Goal: Download file/media

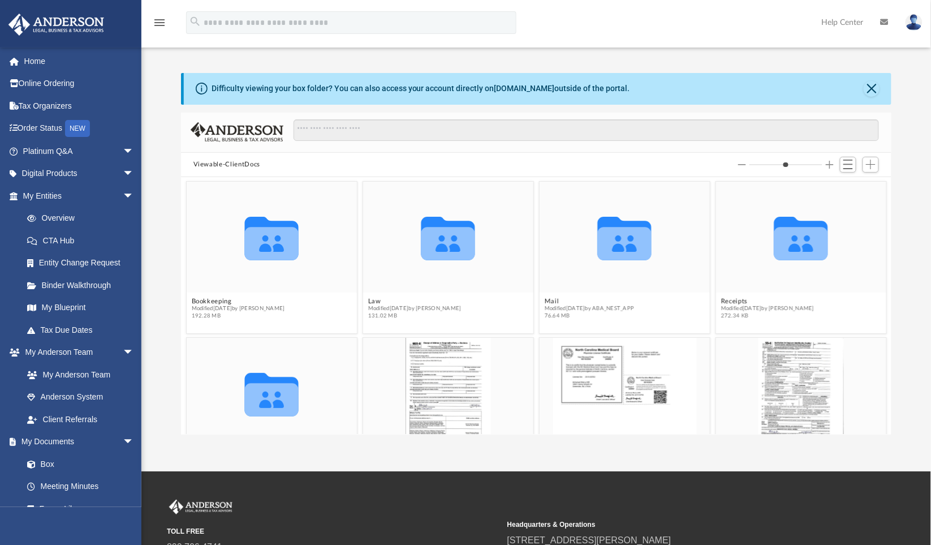
scroll to position [247, 702]
click at [903, 0] on div at bounding box center [806, 0] width 215 height 0
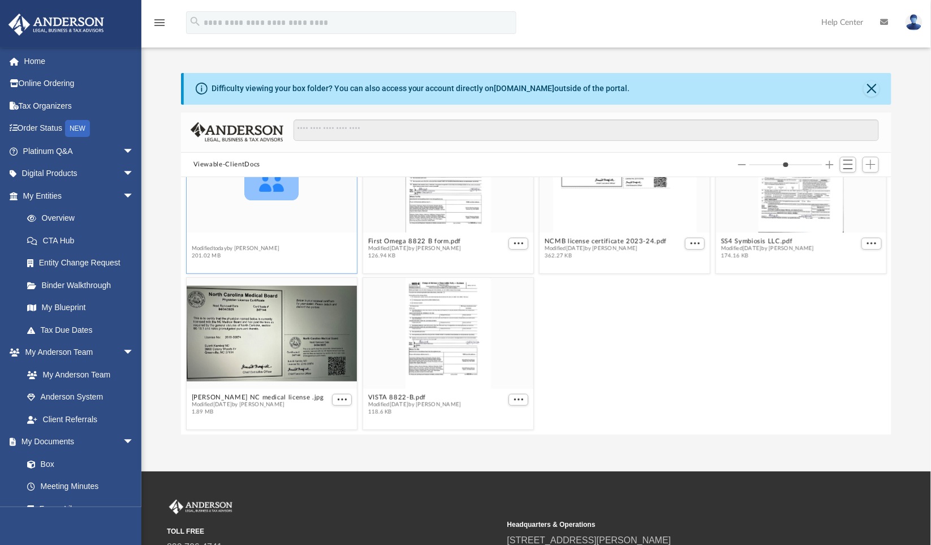
scroll to position [156, 0]
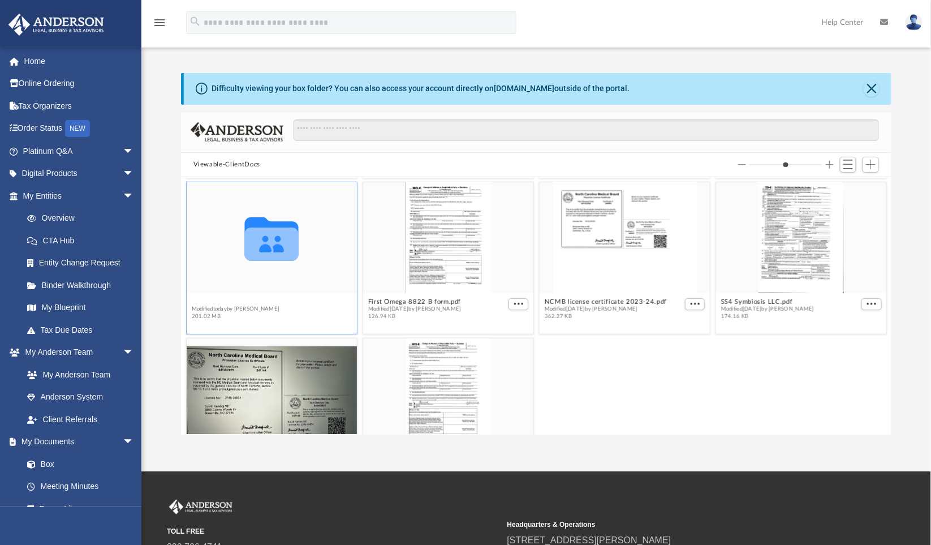
click at [191, 239] on div "Collaborated Folder Bookkeeping Modified [DATE] by [PERSON_NAME] 192.28 MB Coll…" at bounding box center [536, 305] width 711 height 257
click at [199, 301] on button "Tax" at bounding box center [235, 301] width 88 height 7
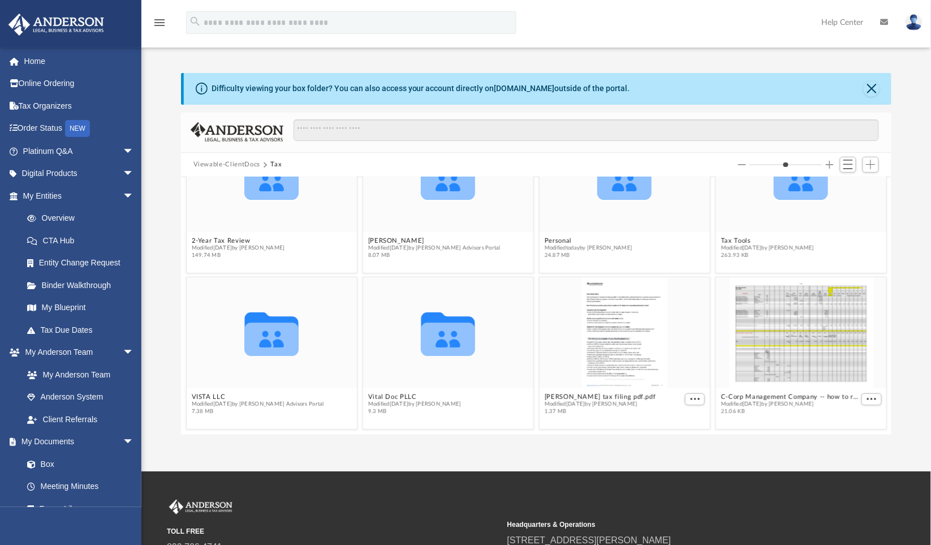
scroll to position [0, 0]
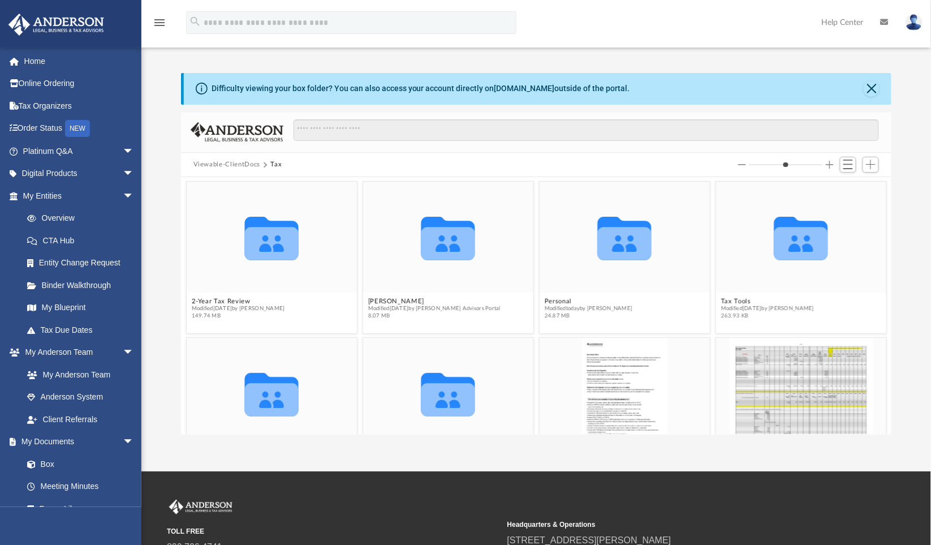
click at [899, 0] on div at bounding box center [806, 0] width 215 height 0
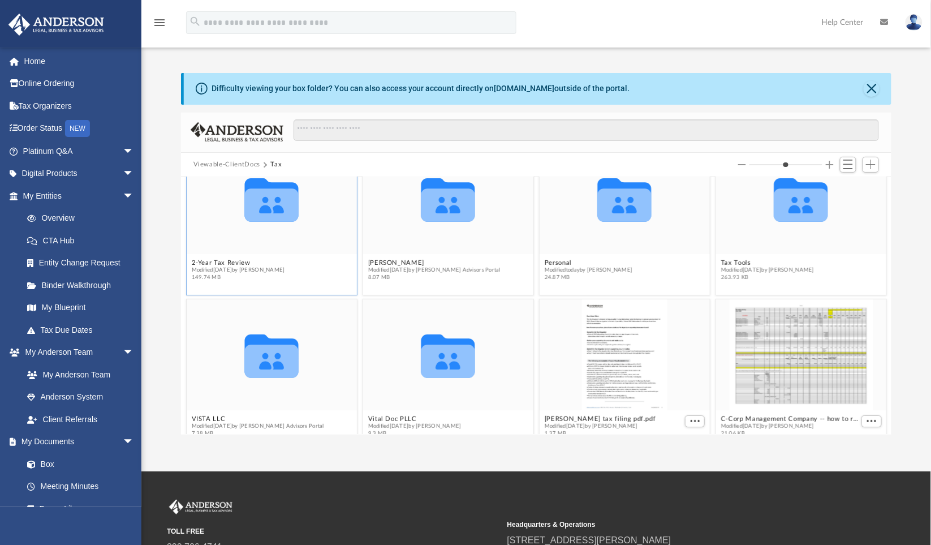
scroll to position [60, 0]
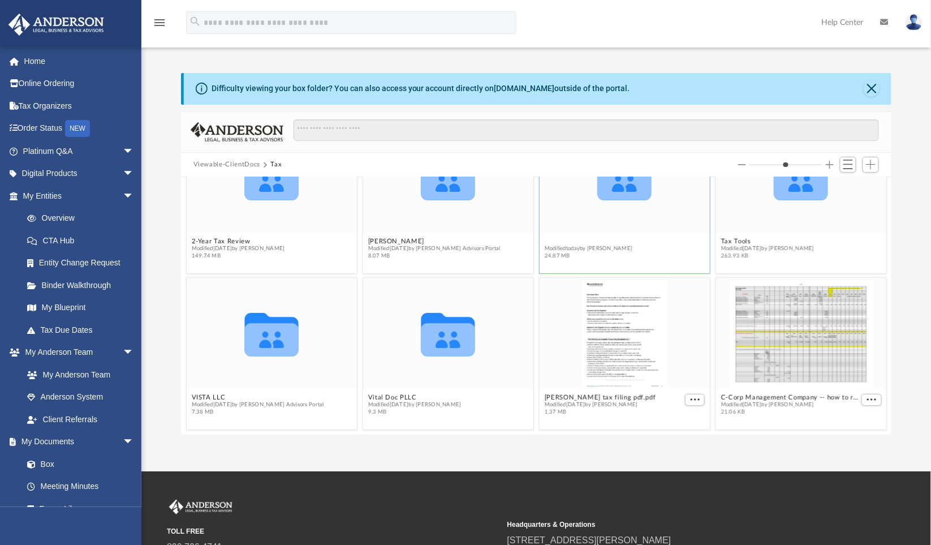
click at [553, 239] on button "Personal" at bounding box center [588, 241] width 88 height 7
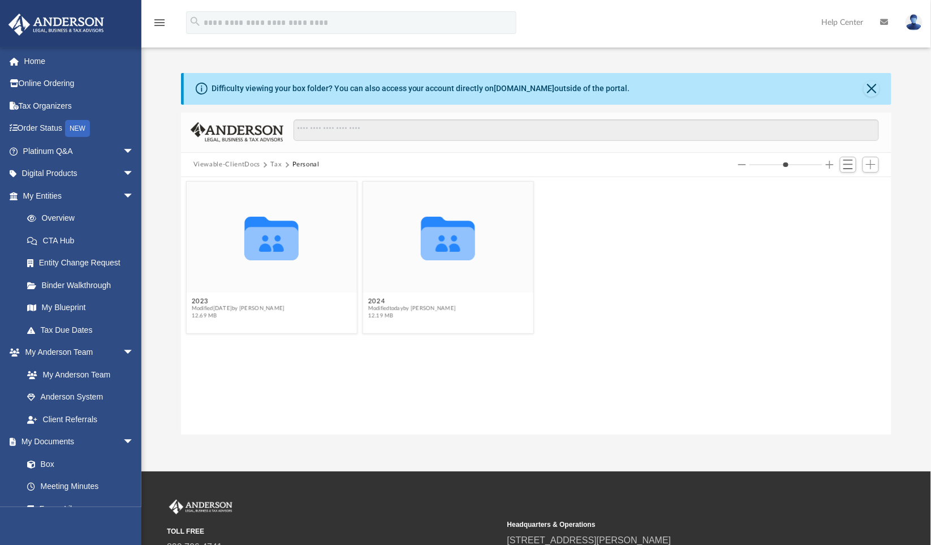
scroll to position [0, 0]
click at [198, 304] on button "2023" at bounding box center [237, 301] width 93 height 7
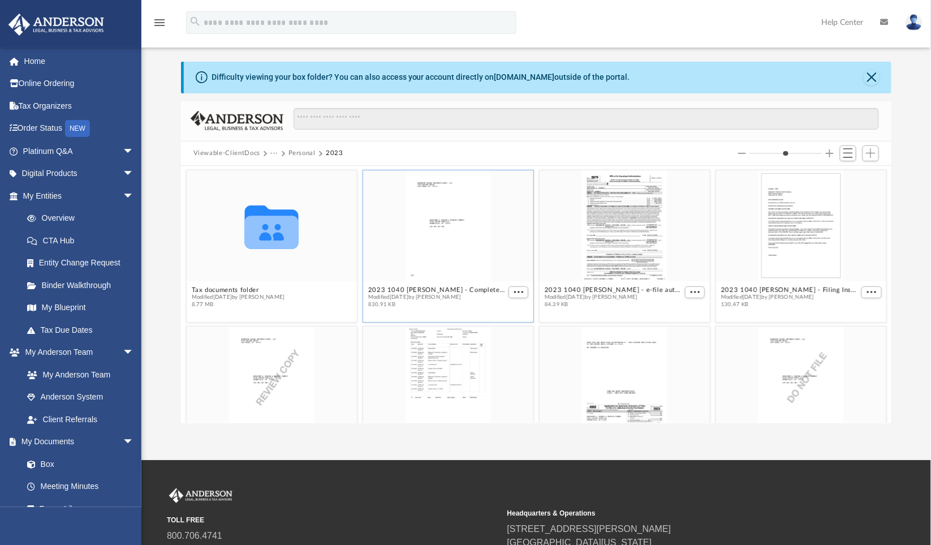
scroll to position [3, 0]
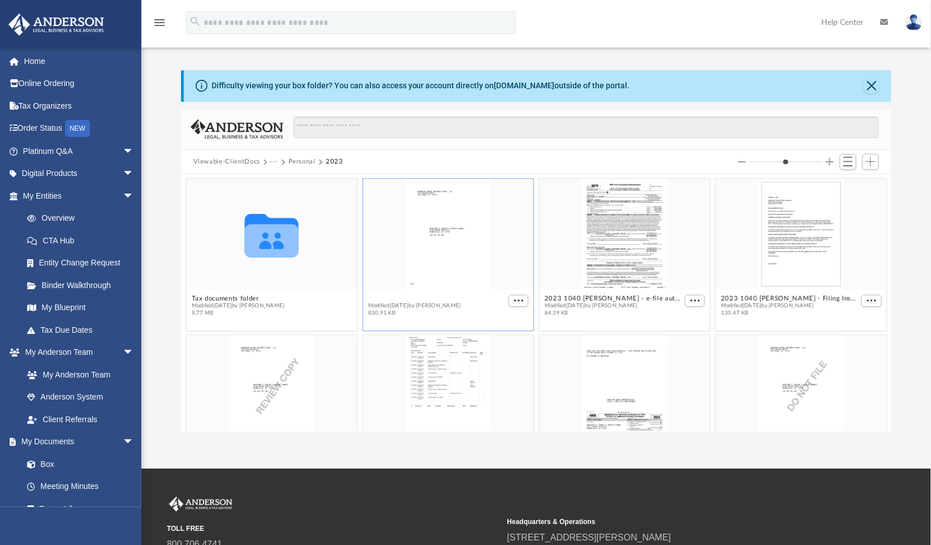
click at [491, 299] on button "2023 1040 [PERSON_NAME] - Completed Copy.pdf" at bounding box center [437, 298] width 138 height 7
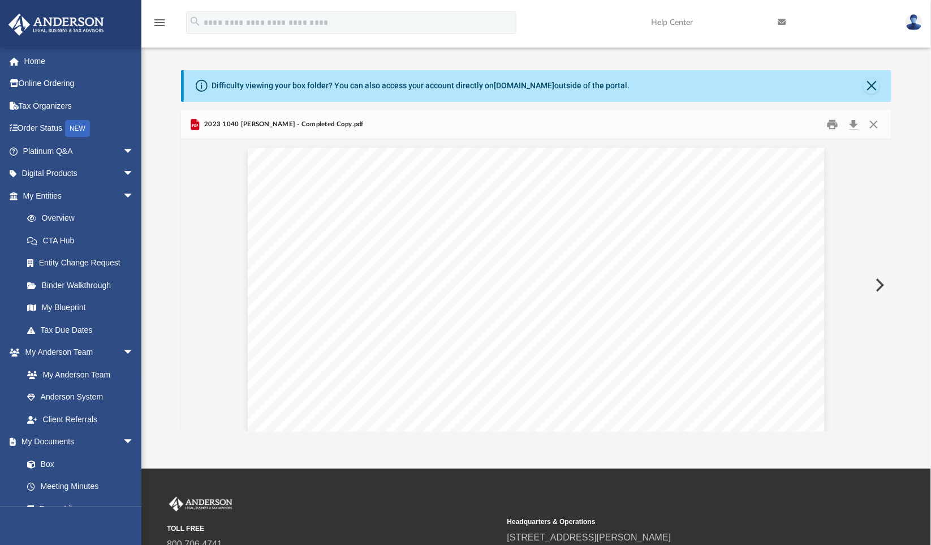
scroll to position [12047, 0]
click at [878, 88] on button "Close" at bounding box center [872, 86] width 16 height 16
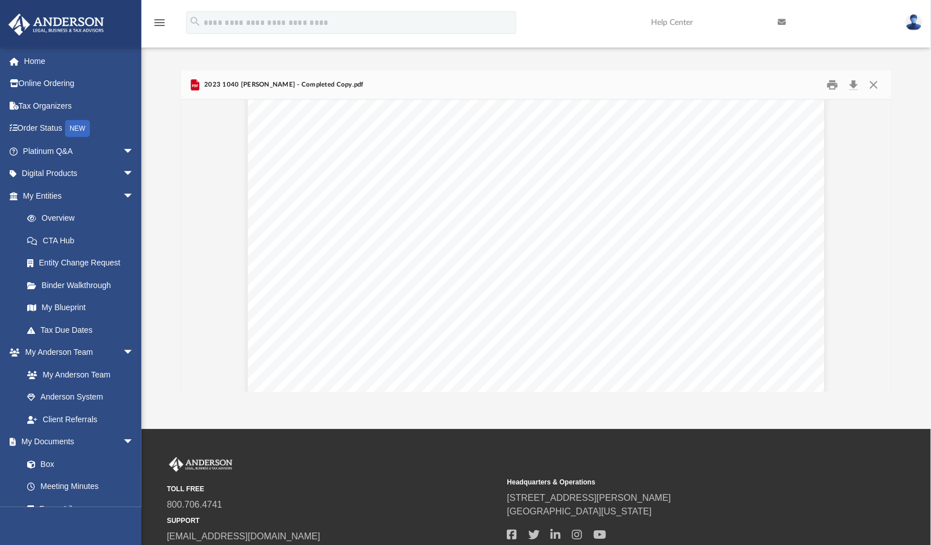
scroll to position [13493, 0]
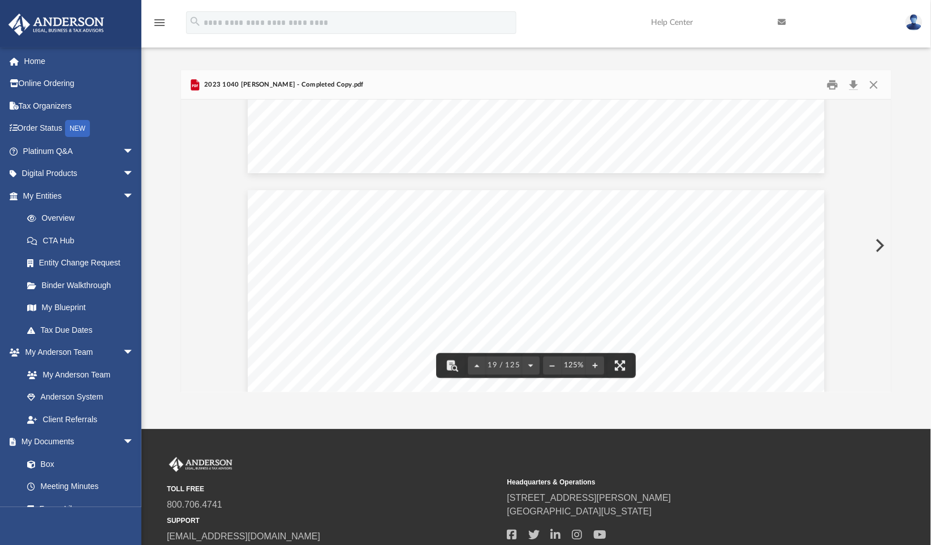
click at [880, 236] on button "Preview" at bounding box center [879, 246] width 25 height 32
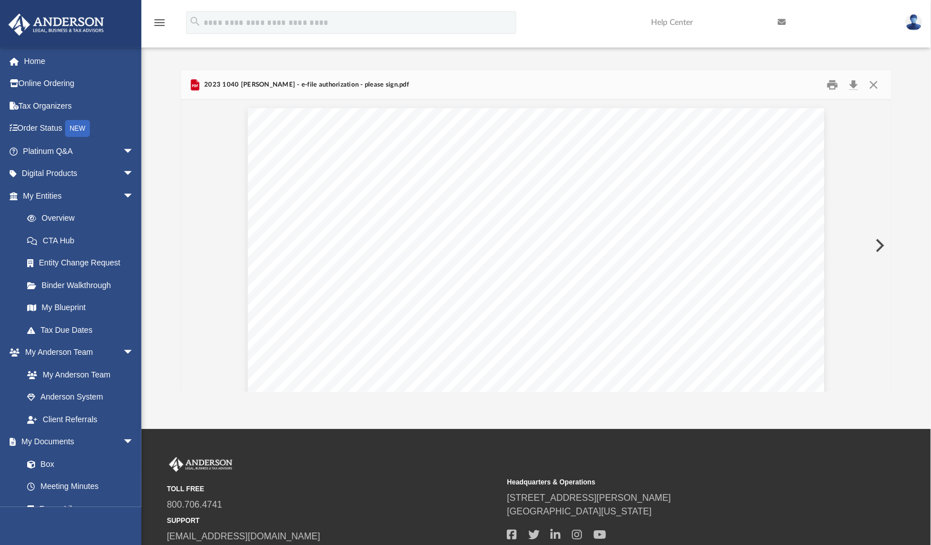
click at [880, 236] on button "Preview" at bounding box center [879, 246] width 25 height 32
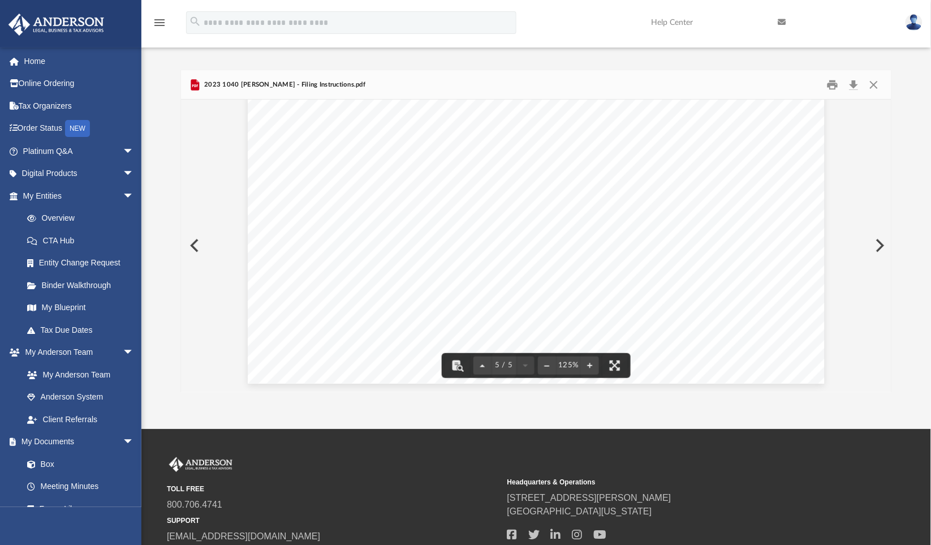
click at [885, 241] on button "Preview" at bounding box center [879, 246] width 25 height 32
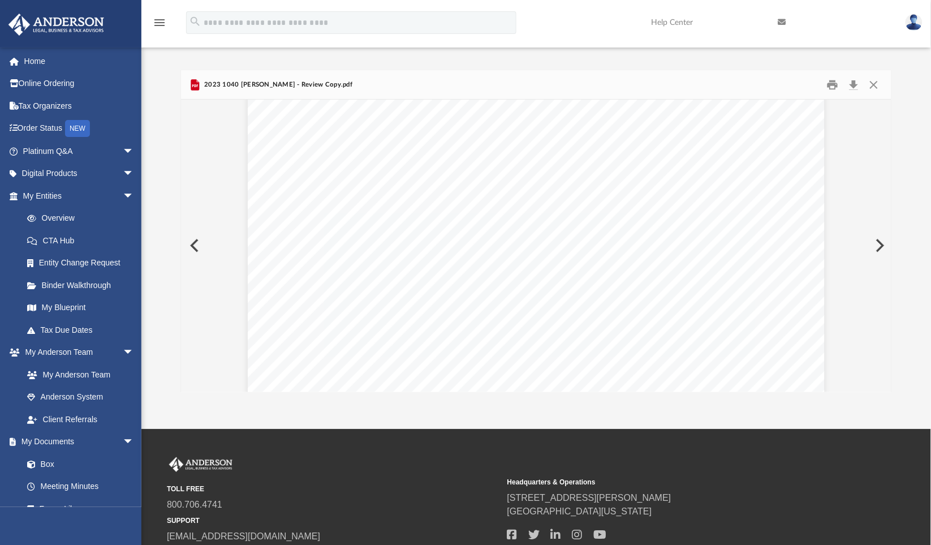
scroll to position [314, 0]
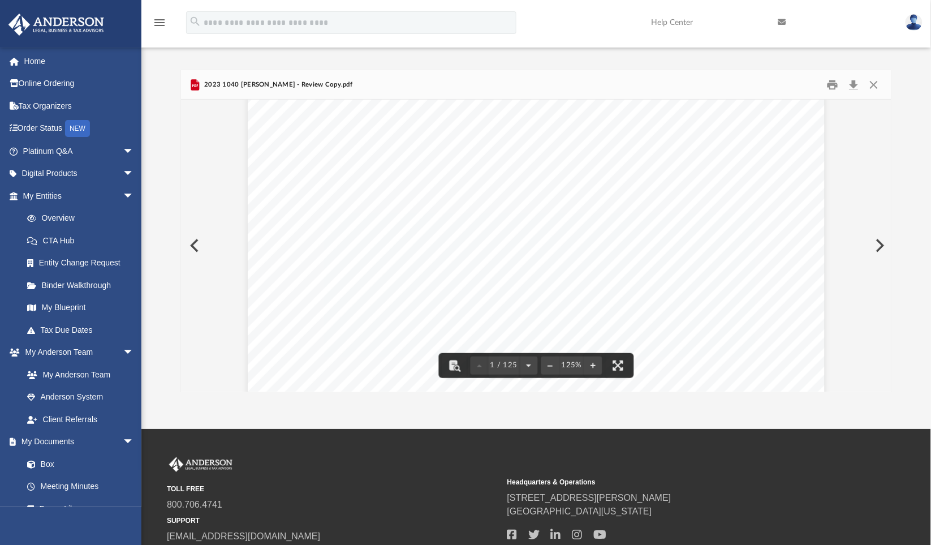
click at [879, 240] on button "Preview" at bounding box center [879, 246] width 25 height 32
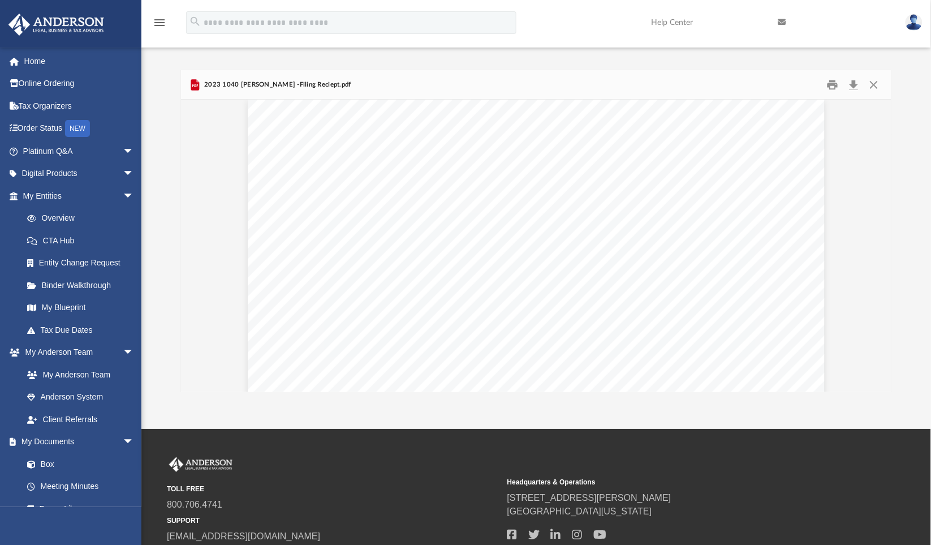
scroll to position [0, 0]
click at [881, 245] on button "Preview" at bounding box center [879, 246] width 25 height 32
click at [878, 245] on button "Preview" at bounding box center [879, 246] width 25 height 32
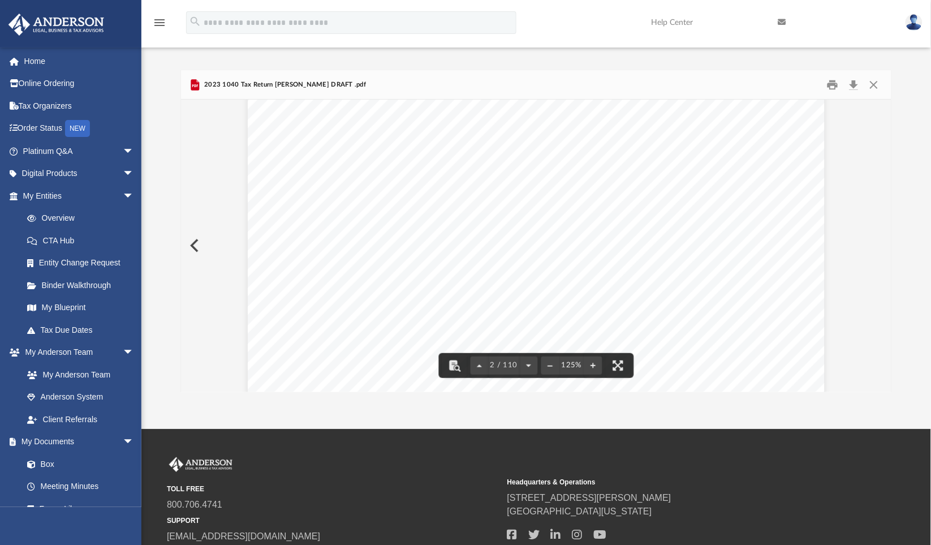
click at [191, 242] on button "Preview" at bounding box center [193, 246] width 25 height 32
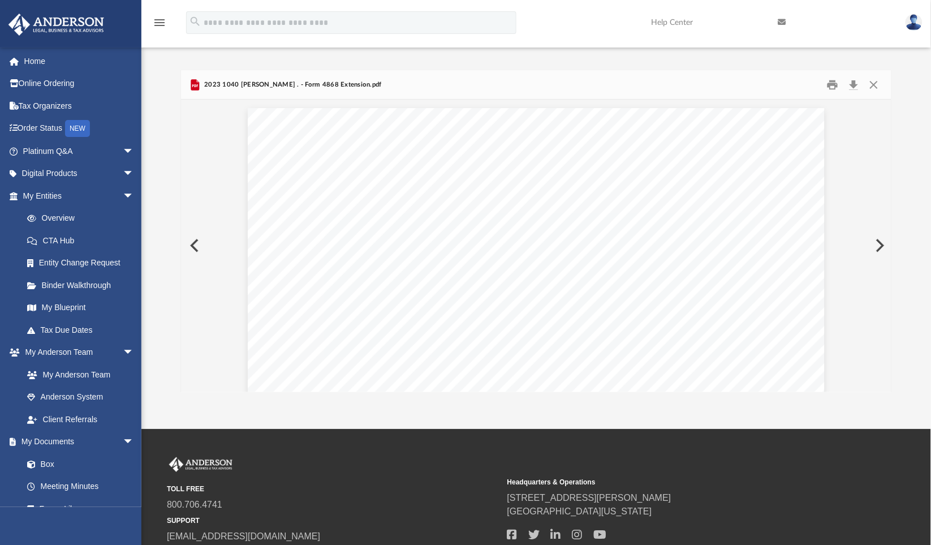
click at [191, 242] on button "Preview" at bounding box center [193, 246] width 25 height 32
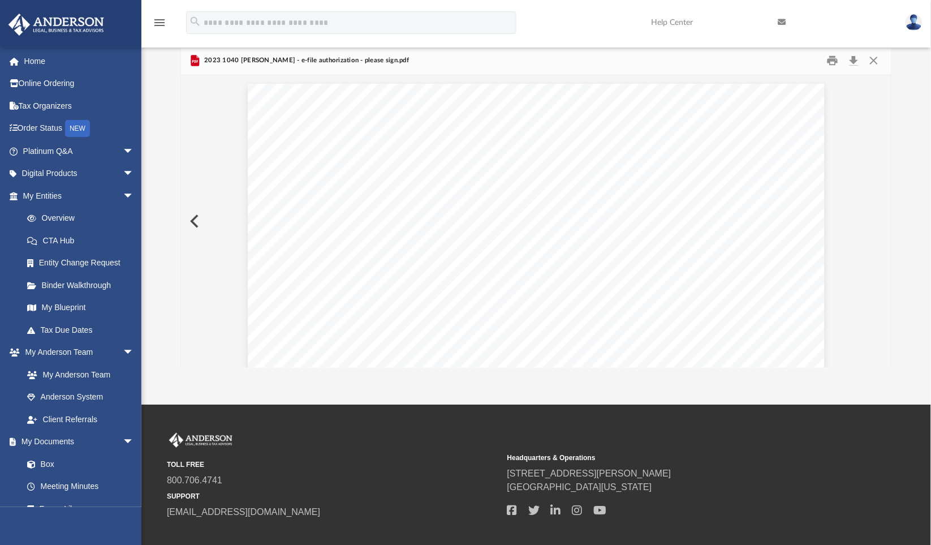
scroll to position [26, 0]
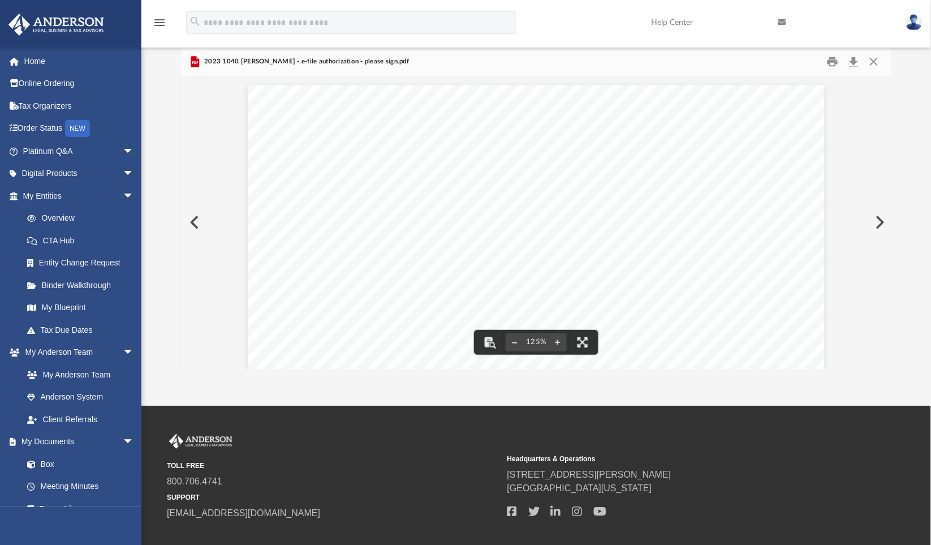
click at [195, 219] on button "Preview" at bounding box center [193, 222] width 25 height 32
click at [851, 59] on button "Download" at bounding box center [853, 62] width 20 height 18
